Goal: Browse casually

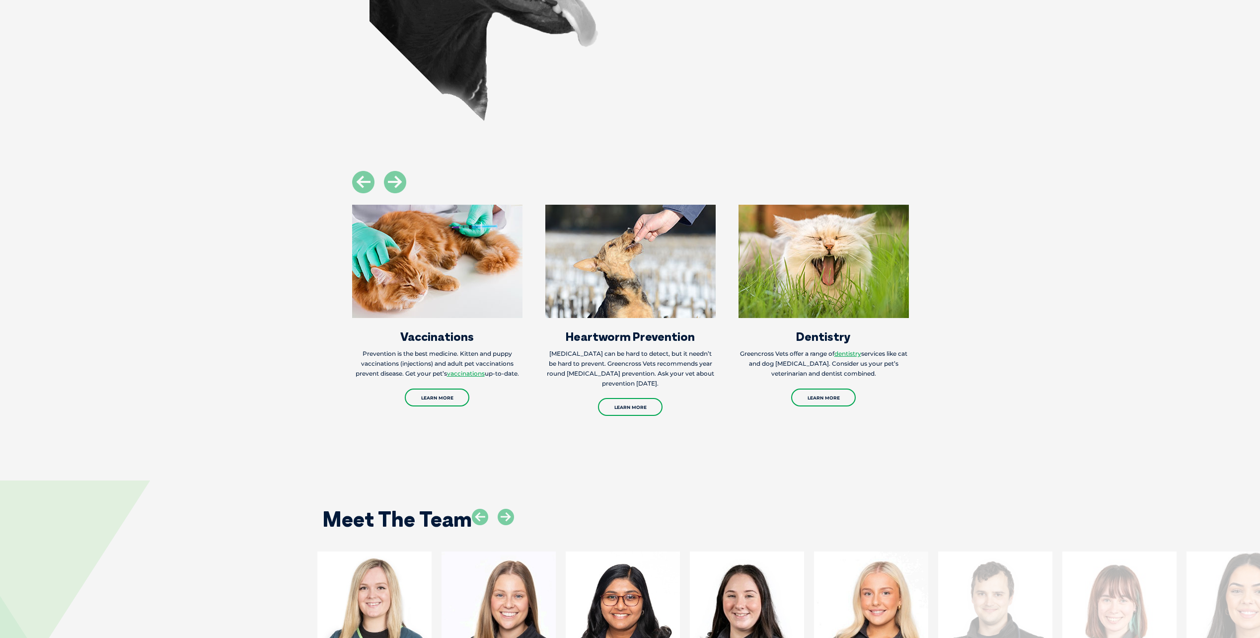
scroll to position [1192, 0]
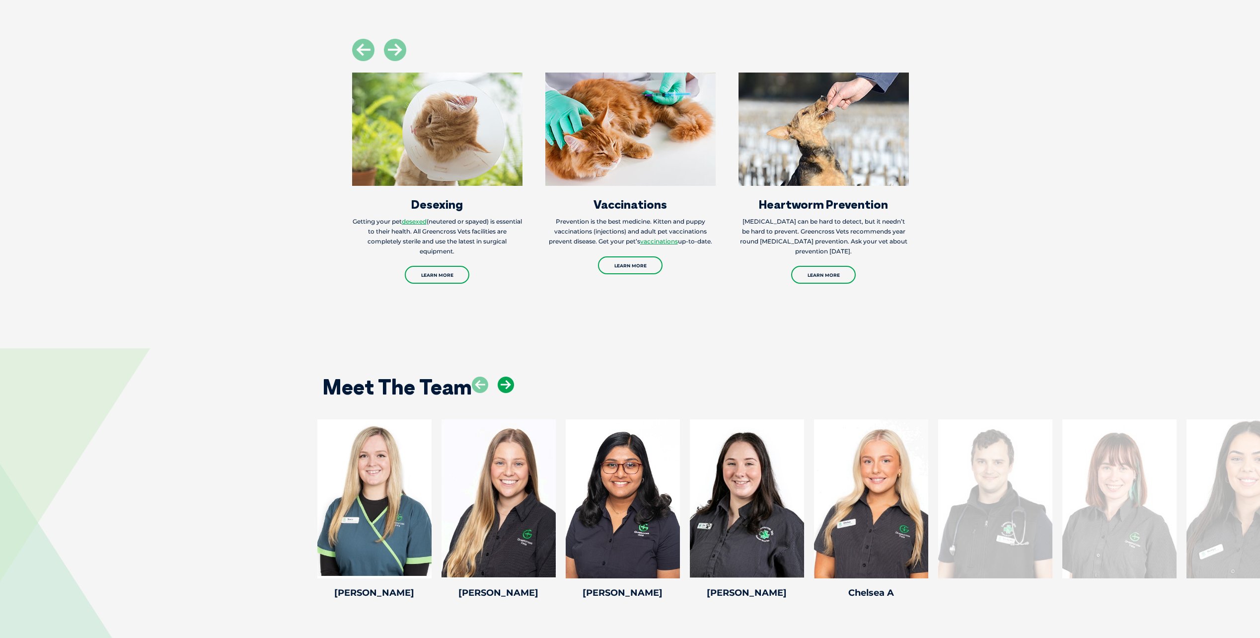
click at [508, 376] on icon at bounding box center [506, 384] width 16 height 16
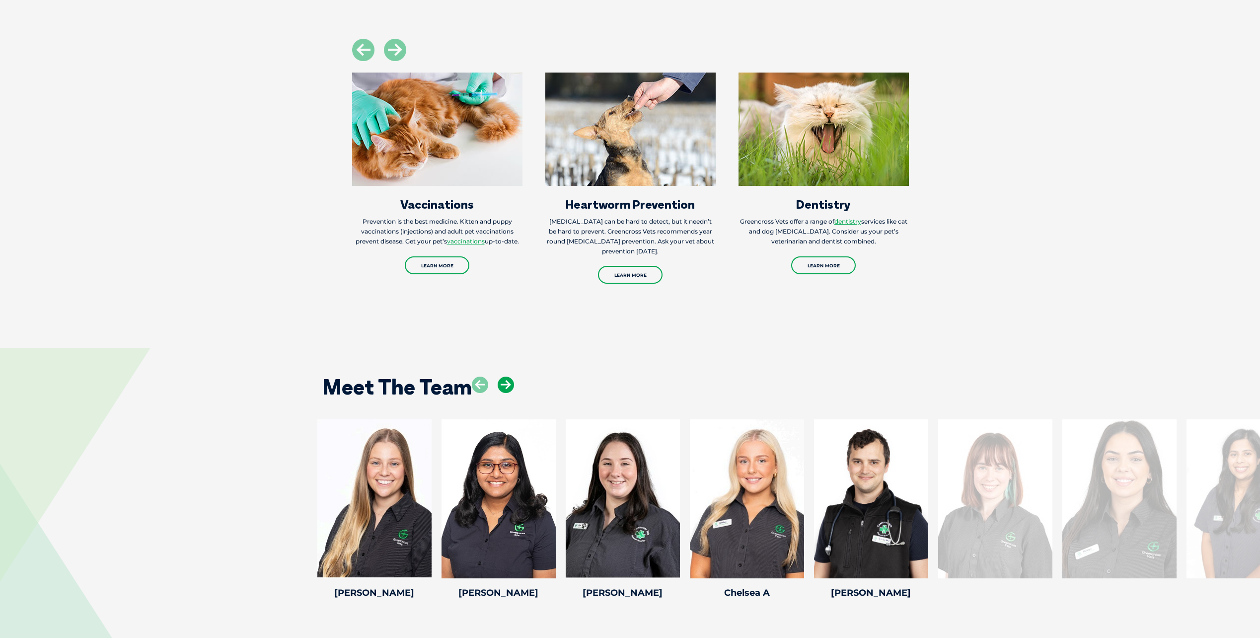
click at [508, 376] on icon at bounding box center [506, 384] width 16 height 16
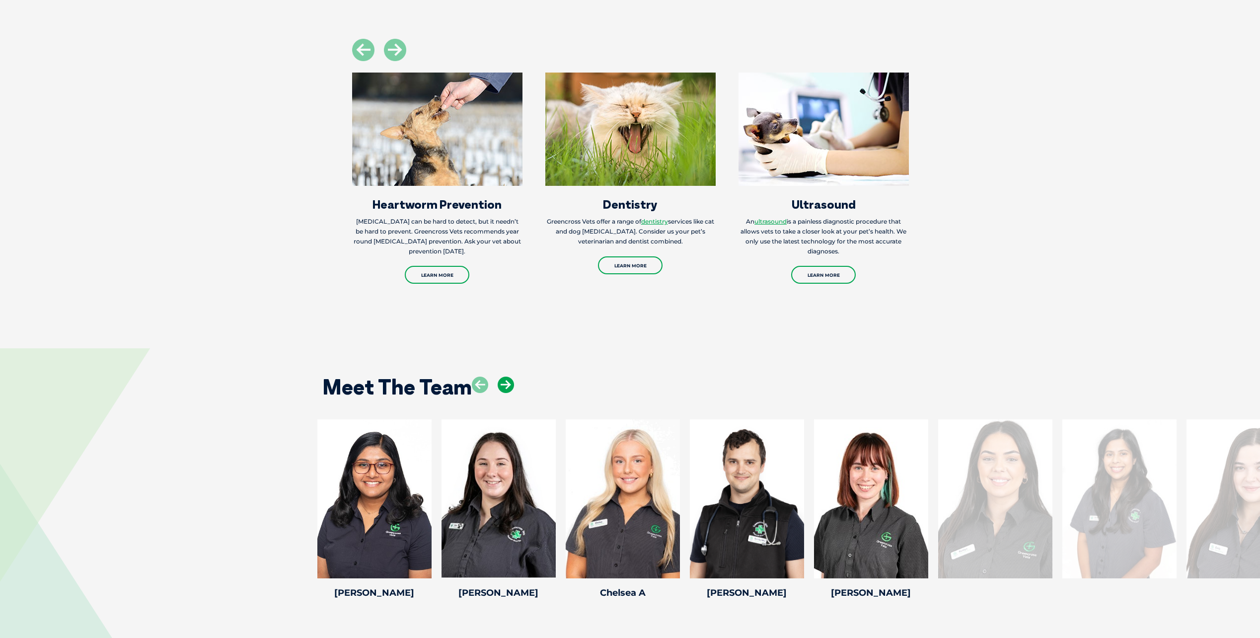
click at [508, 376] on icon at bounding box center [506, 384] width 16 height 16
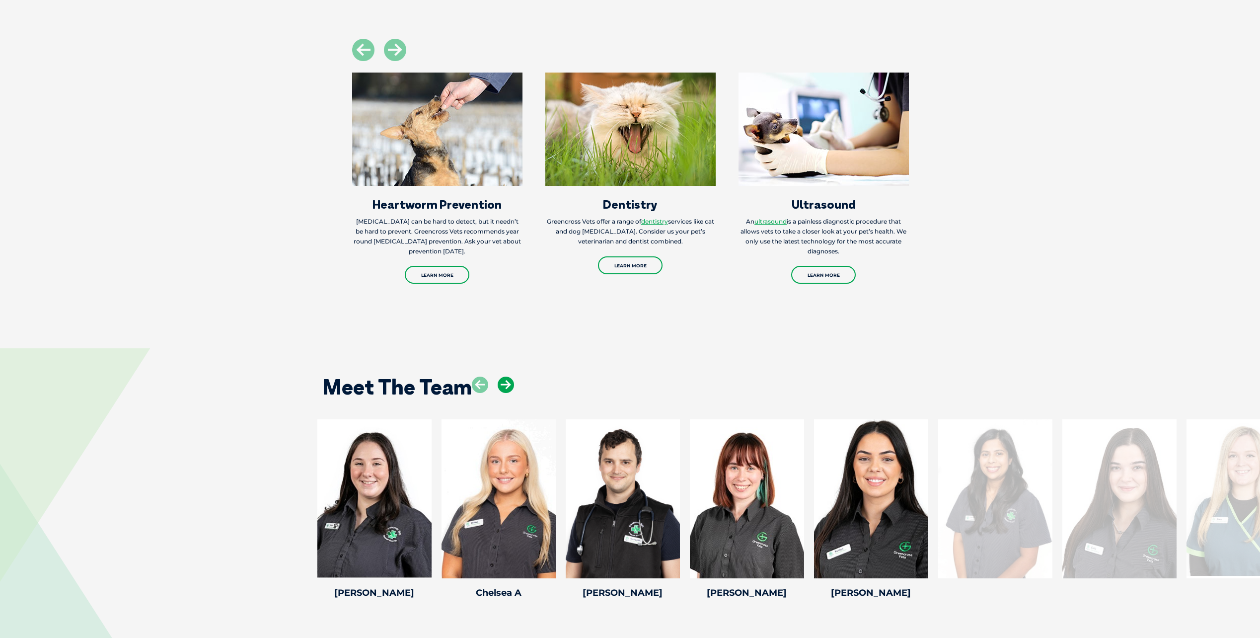
click at [508, 376] on icon at bounding box center [506, 384] width 16 height 16
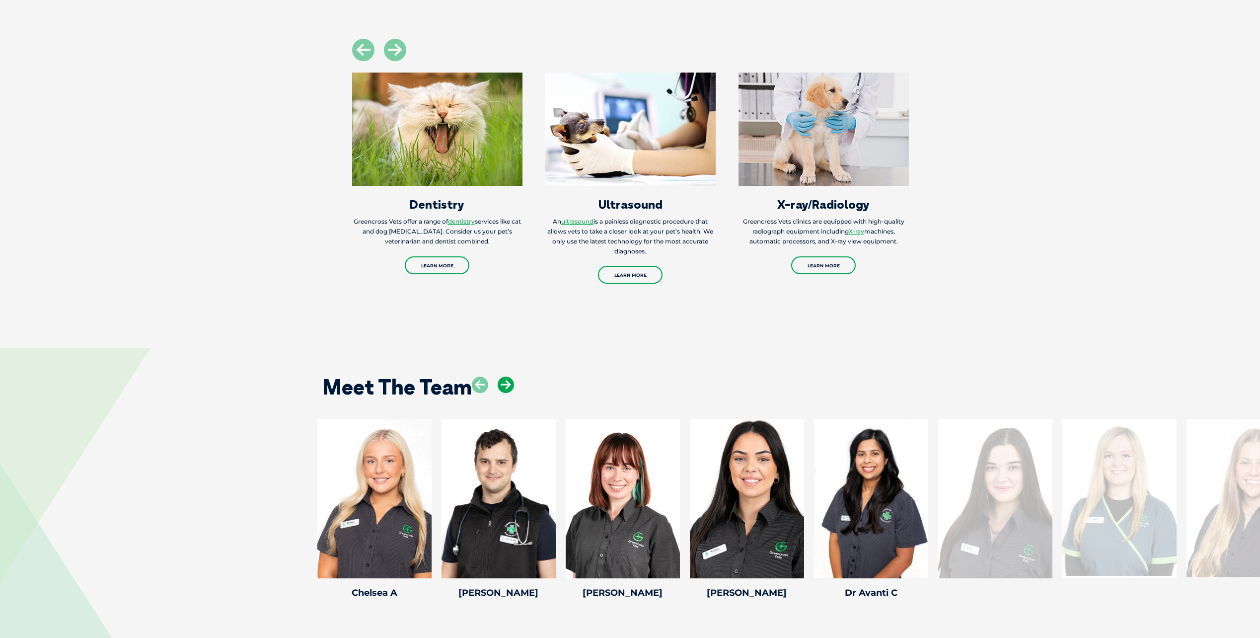
click at [508, 376] on icon at bounding box center [506, 384] width 16 height 16
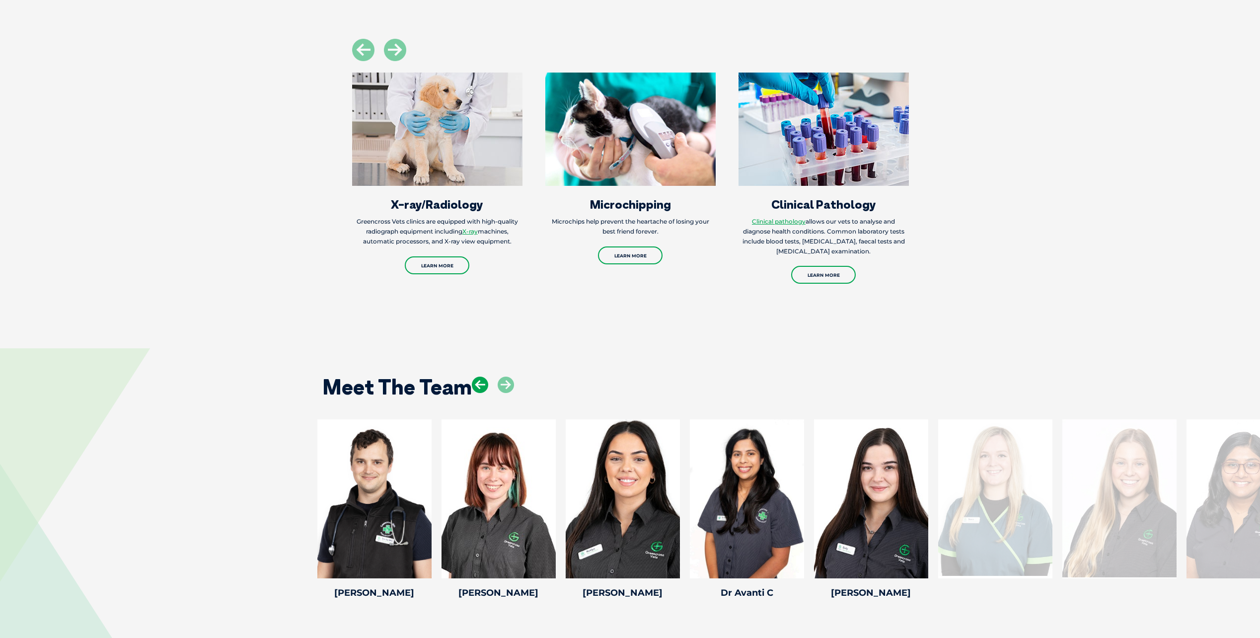
click at [480, 376] on icon at bounding box center [480, 384] width 16 height 16
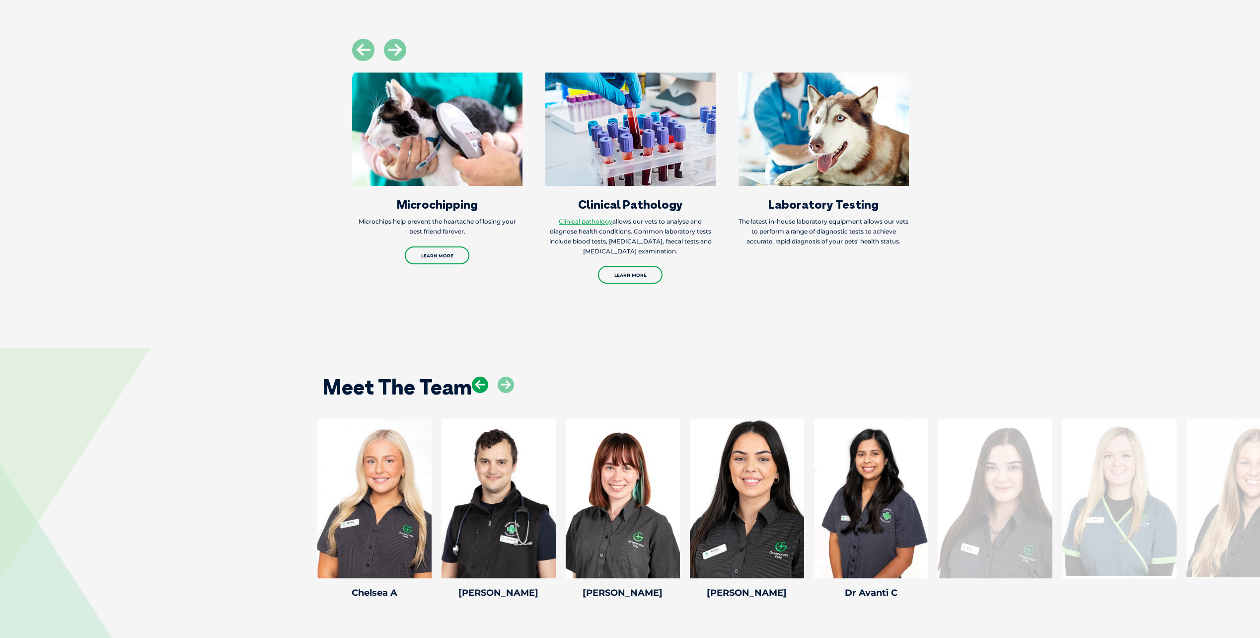
click at [480, 376] on icon at bounding box center [480, 384] width 16 height 16
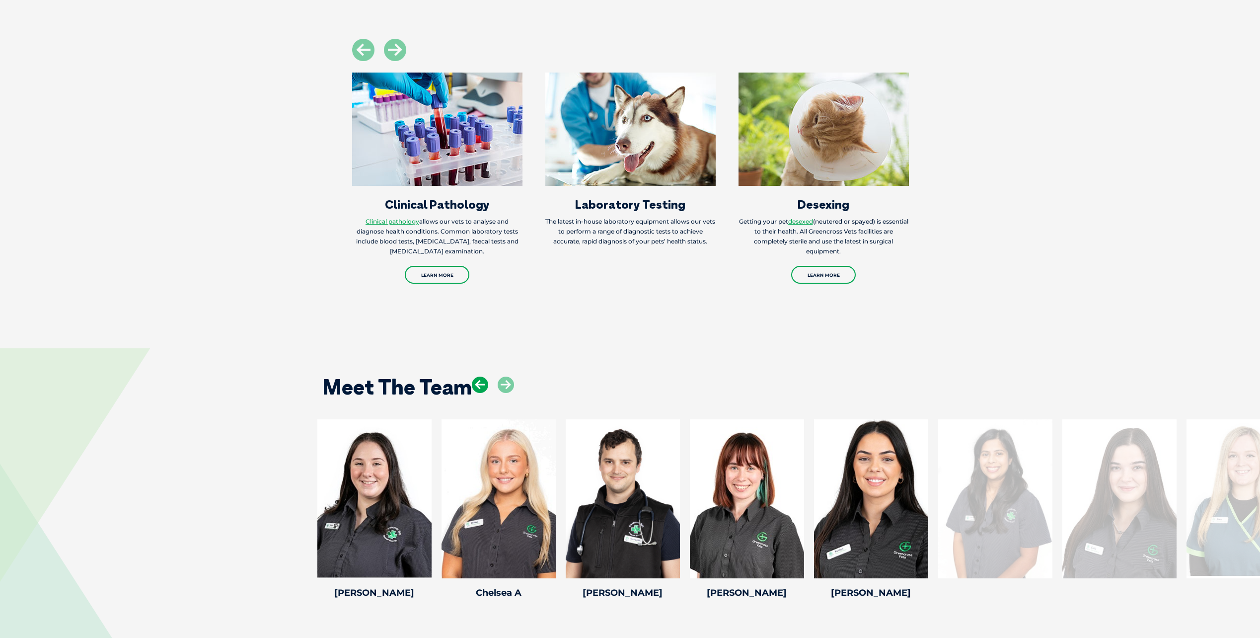
click at [480, 376] on icon at bounding box center [480, 384] width 16 height 16
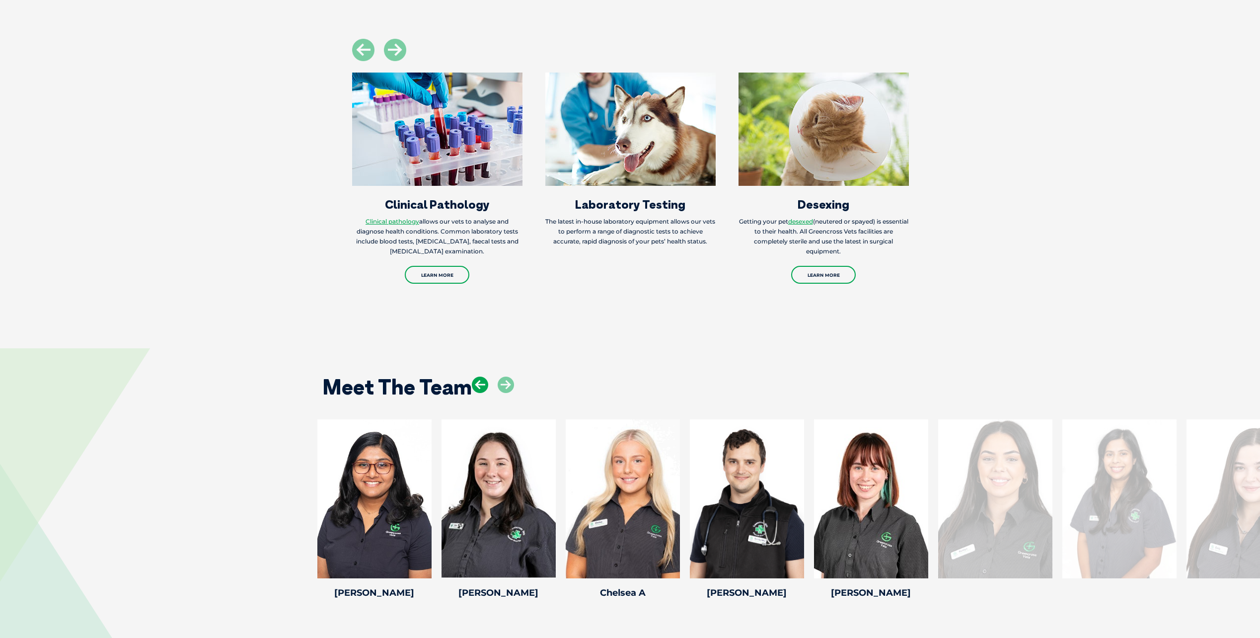
click at [480, 376] on icon at bounding box center [480, 384] width 16 height 16
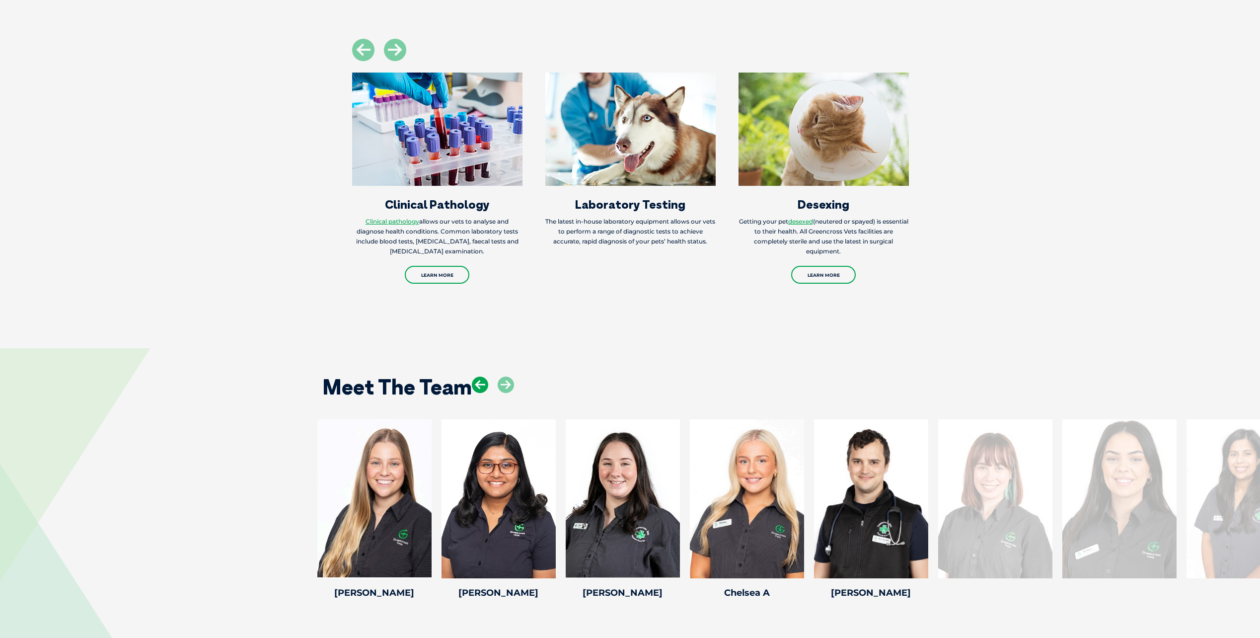
click at [480, 376] on icon at bounding box center [480, 384] width 16 height 16
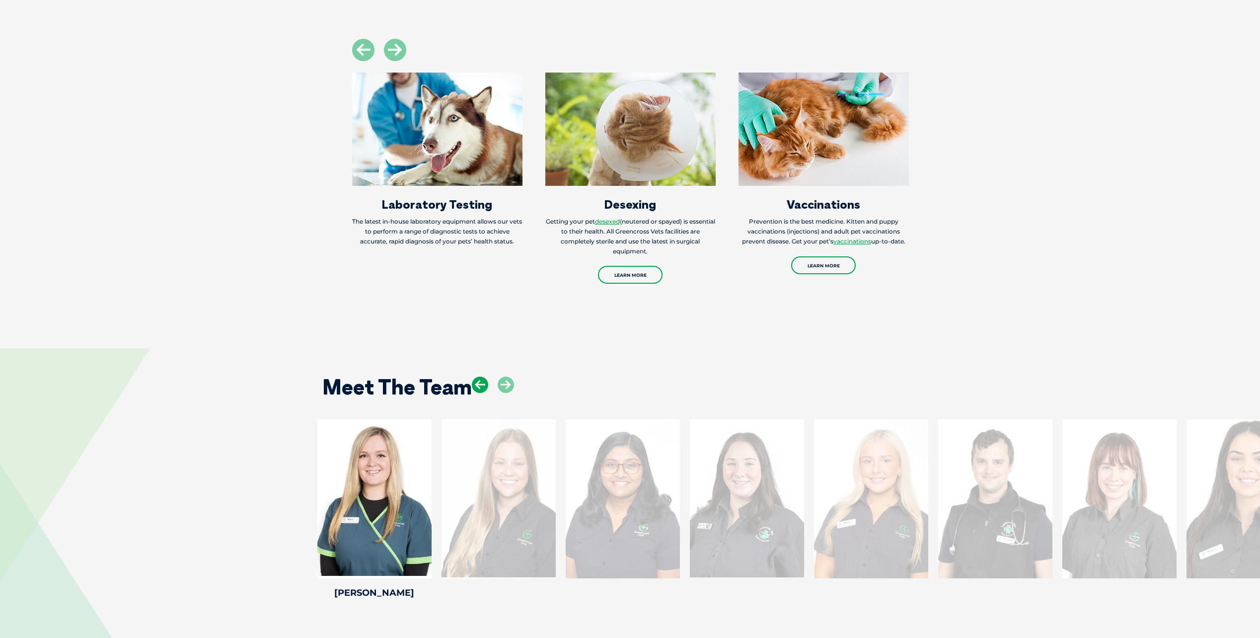
click at [480, 376] on icon at bounding box center [480, 384] width 16 height 16
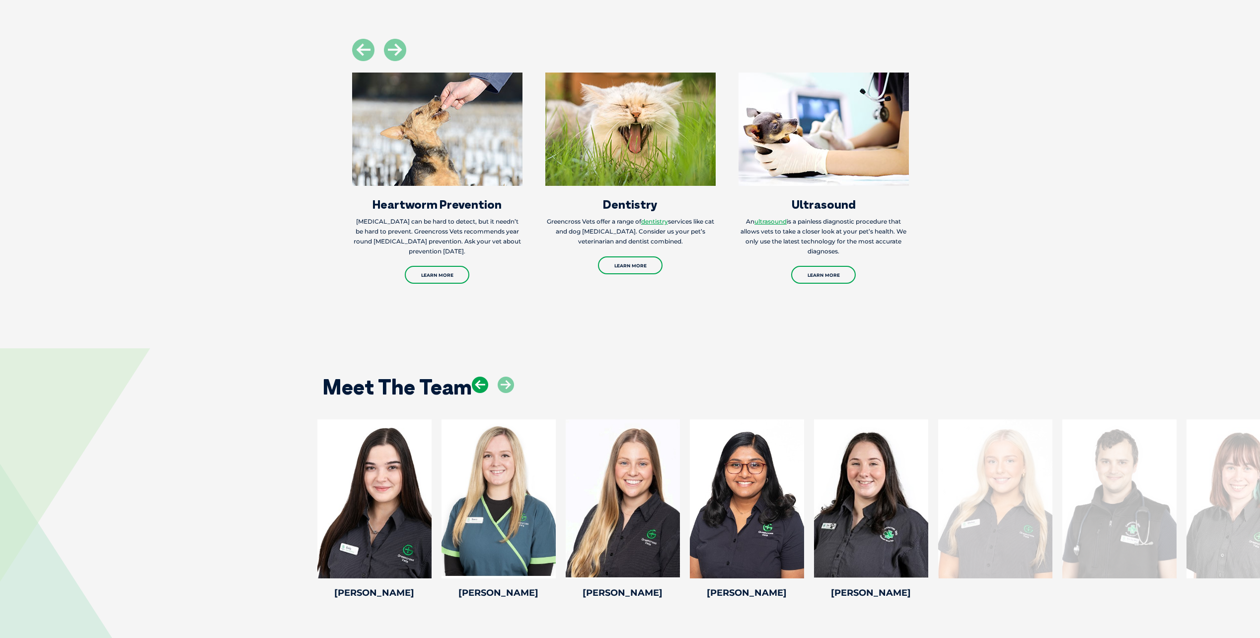
click at [480, 376] on icon at bounding box center [480, 384] width 16 height 16
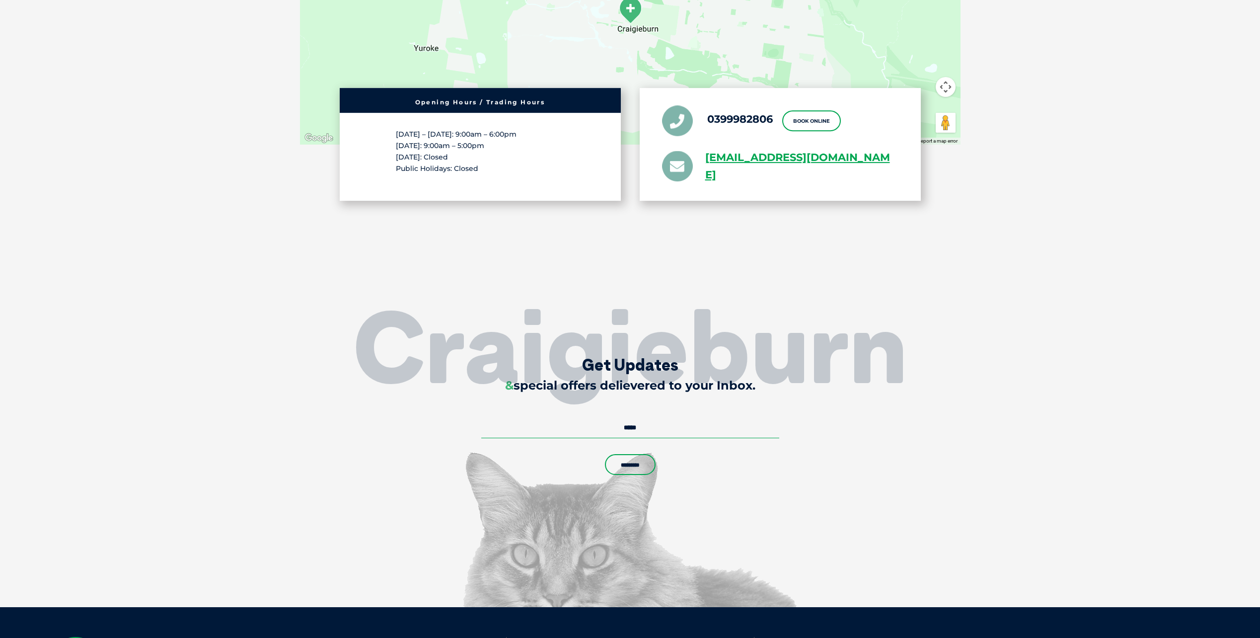
scroll to position [1894, 0]
